Goal: Information Seeking & Learning: Learn about a topic

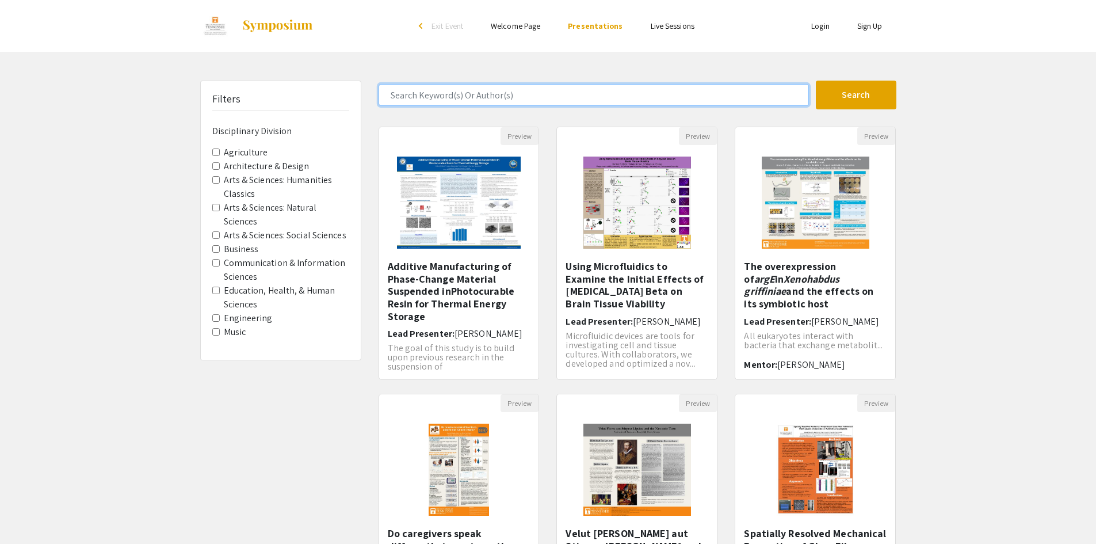
click at [515, 86] on input "Search Keyword(s) Or Author(s)" at bounding box center [594, 95] width 430 height 22
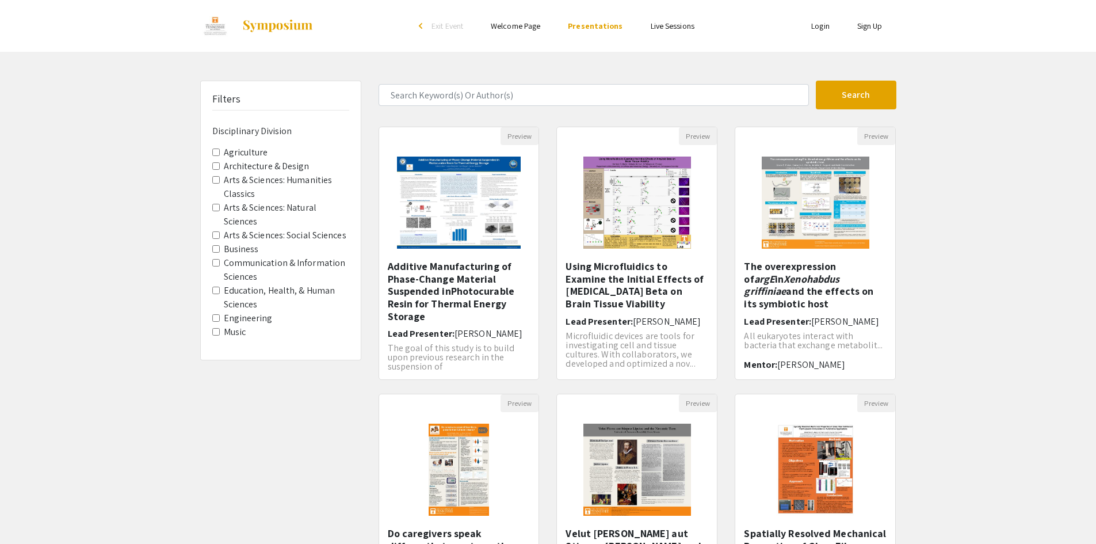
click at [227, 155] on label "Agriculture" at bounding box center [246, 153] width 44 height 14
click at [220, 155] on Division-Agriculture "Agriculture" at bounding box center [215, 151] width 7 height 7
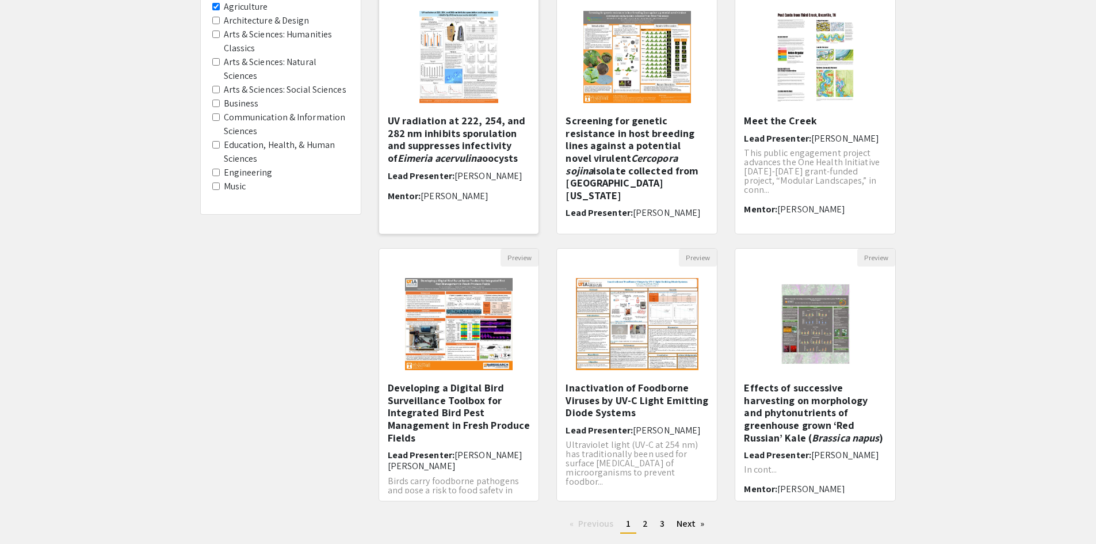
scroll to position [173, 0]
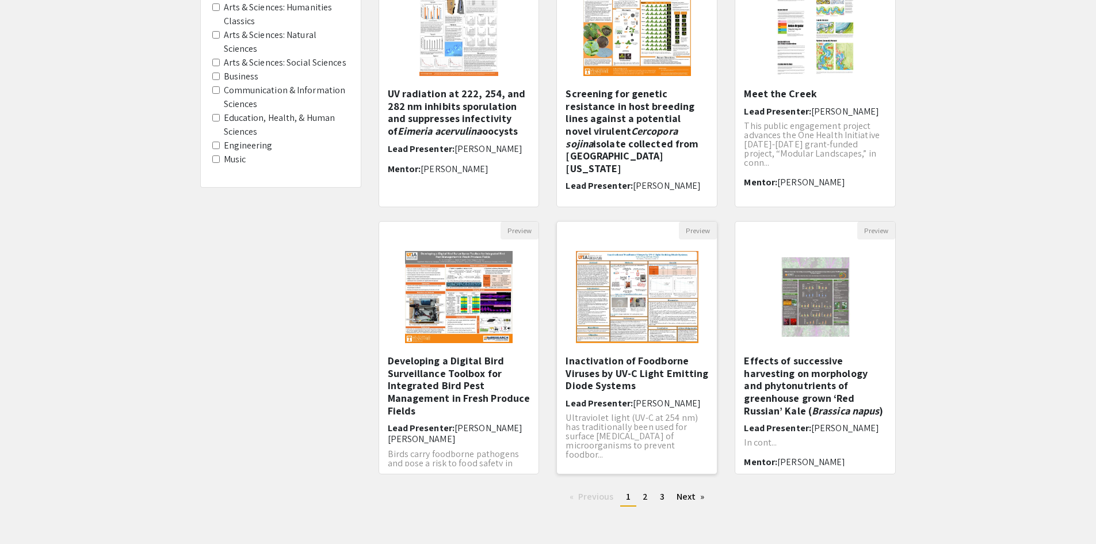
click at [591, 324] on img "Open Presentation <p>Inactivation of Foodborne Viruses by UV-C Light Emitting D…" at bounding box center [637, 296] width 146 height 115
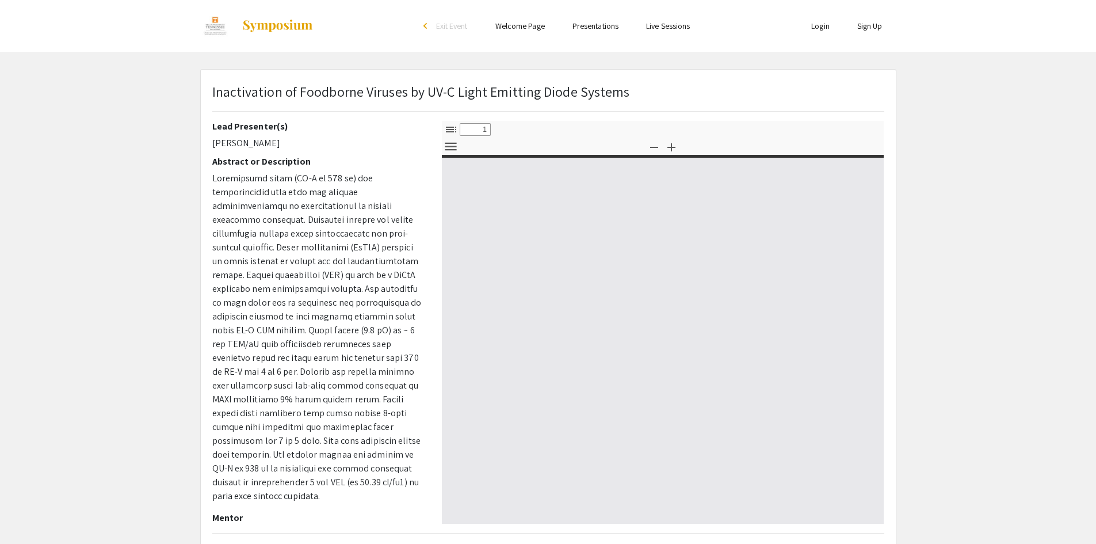
select select "custom"
type input "0"
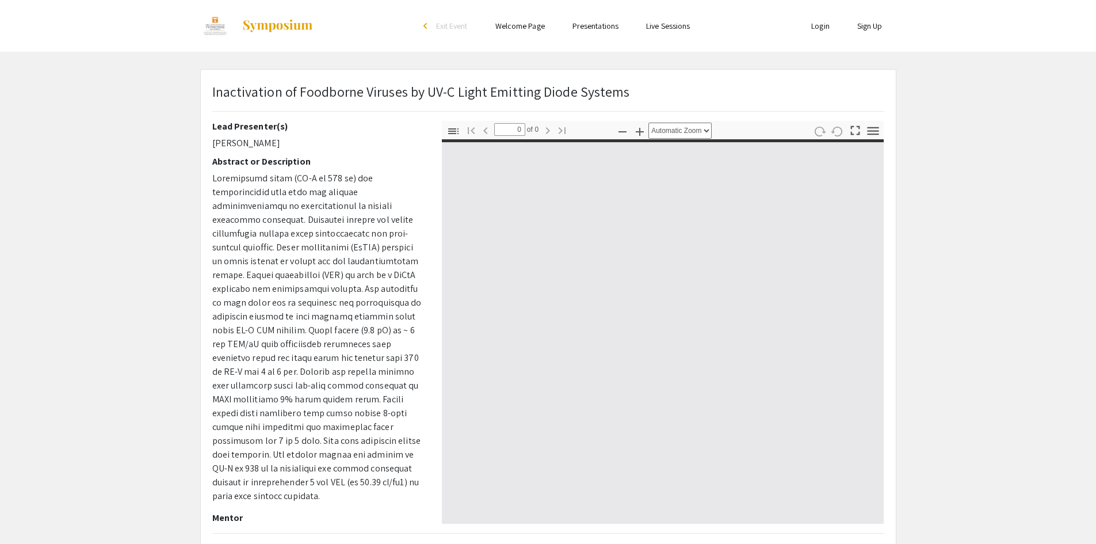
select select "custom"
type input "1"
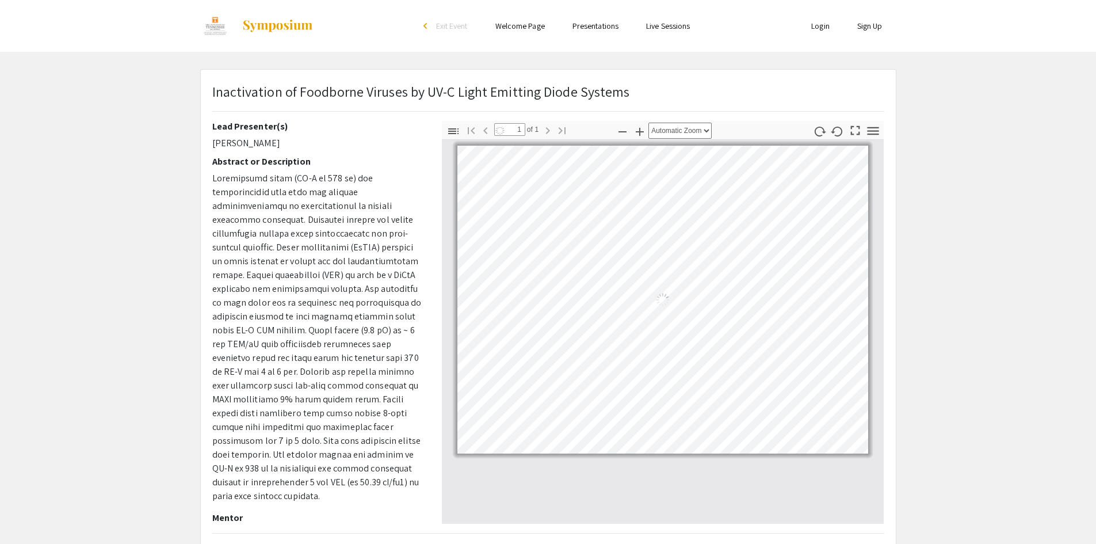
select select "auto"
